Goal: Check status: Check status

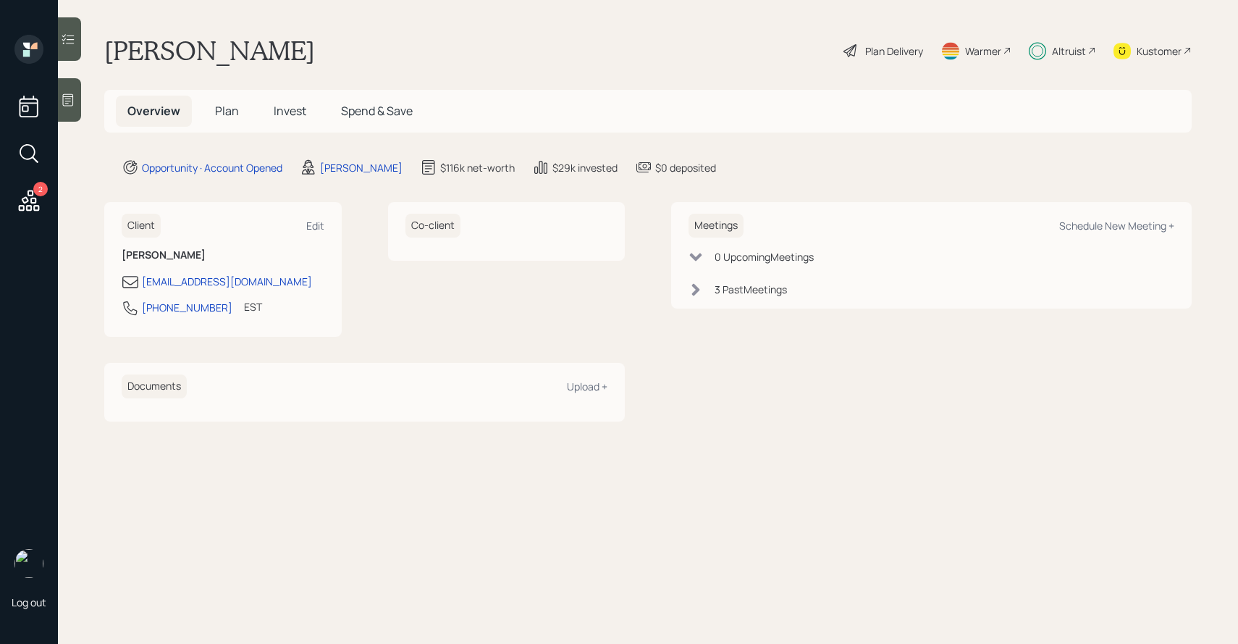
click at [291, 108] on span "Invest" at bounding box center [290, 111] width 33 height 16
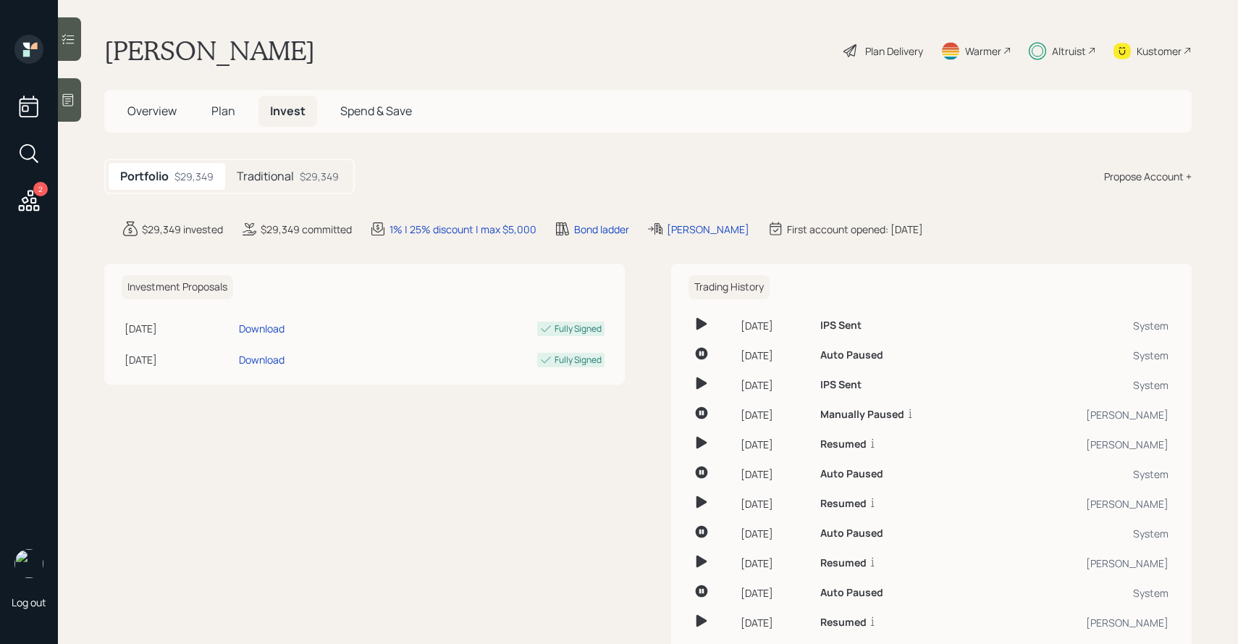
click at [340, 179] on div "Traditional $29,349" at bounding box center [287, 176] width 125 height 27
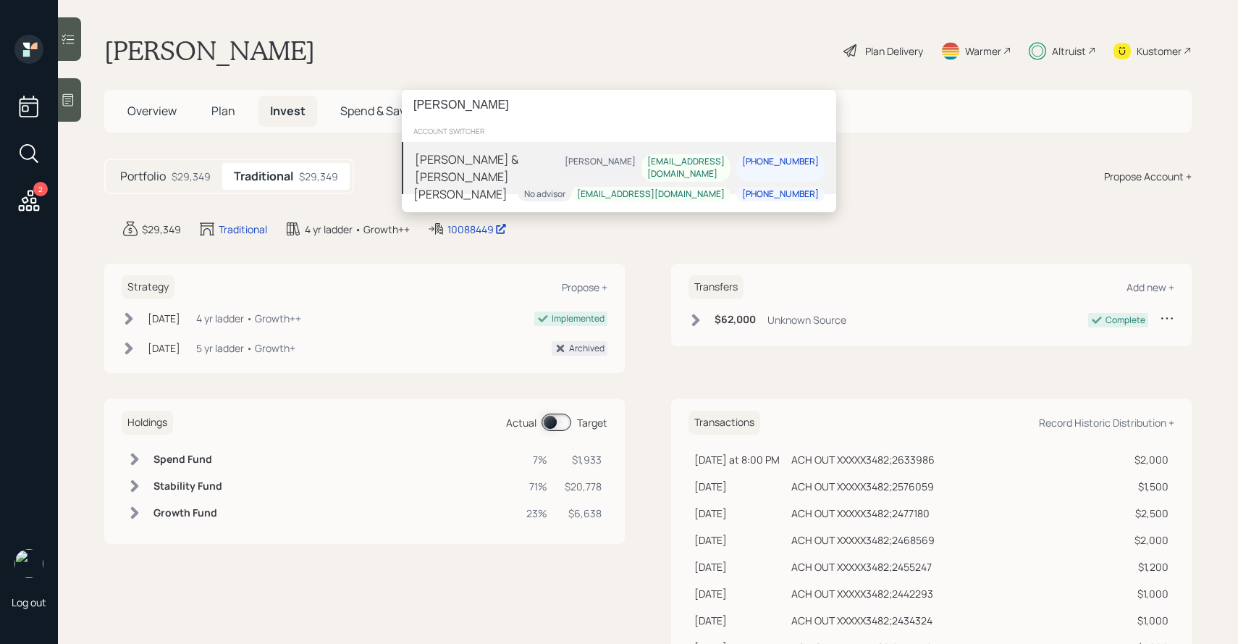
type input "[PERSON_NAME]"
click at [494, 160] on div "[PERSON_NAME] & [PERSON_NAME]" at bounding box center [487, 168] width 144 height 35
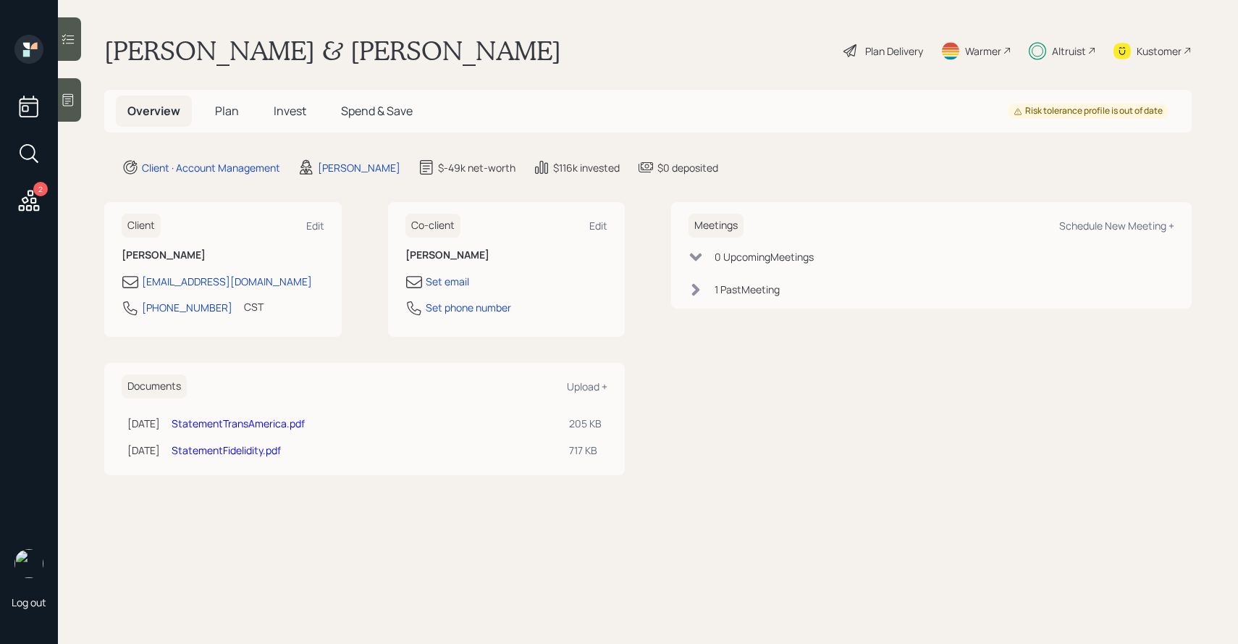
click at [299, 111] on span "Invest" at bounding box center [290, 111] width 33 height 16
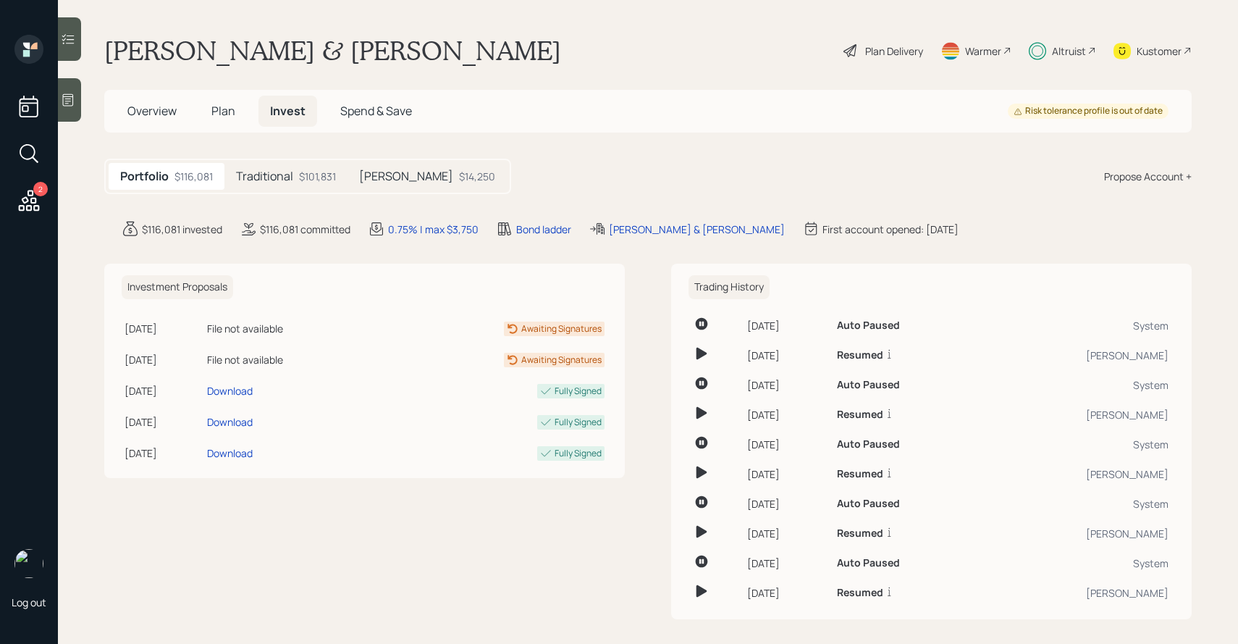
click at [397, 164] on div "Roth $14,250" at bounding box center [426, 176] width 159 height 27
